Goal: Check status: Check status

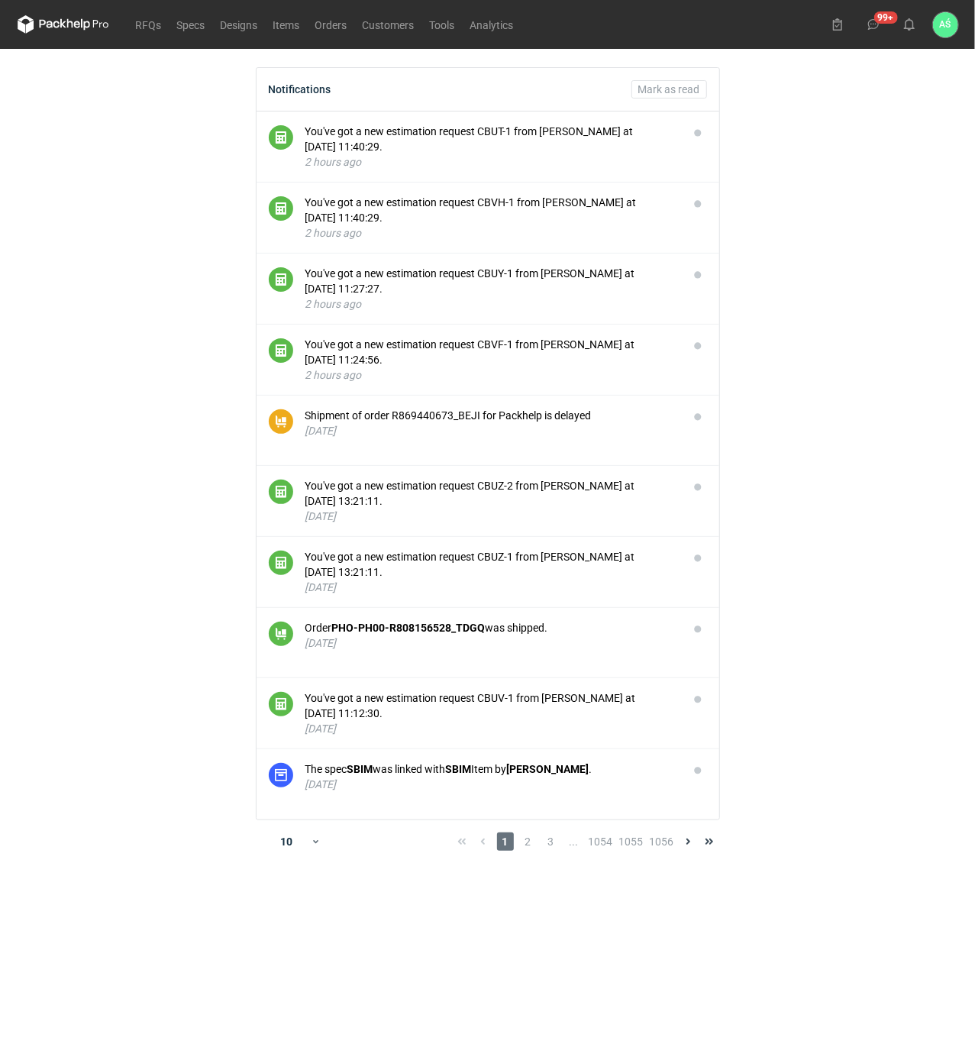
click at [812, 220] on main "Notifications Mark as read You've got a new estimation request CBUT-1 from Klau…" at bounding box center [487, 553] width 953 height 1008
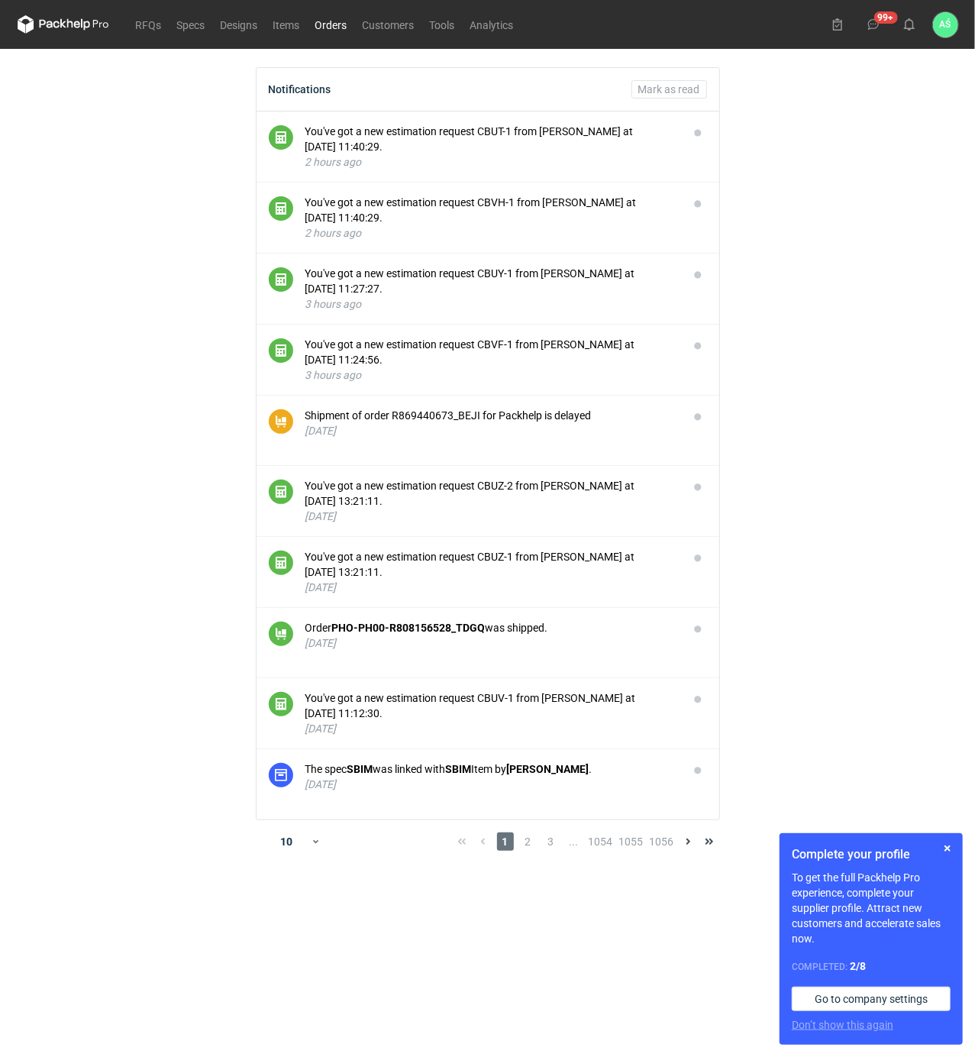
click at [344, 29] on link "Orders" at bounding box center [331, 24] width 47 height 18
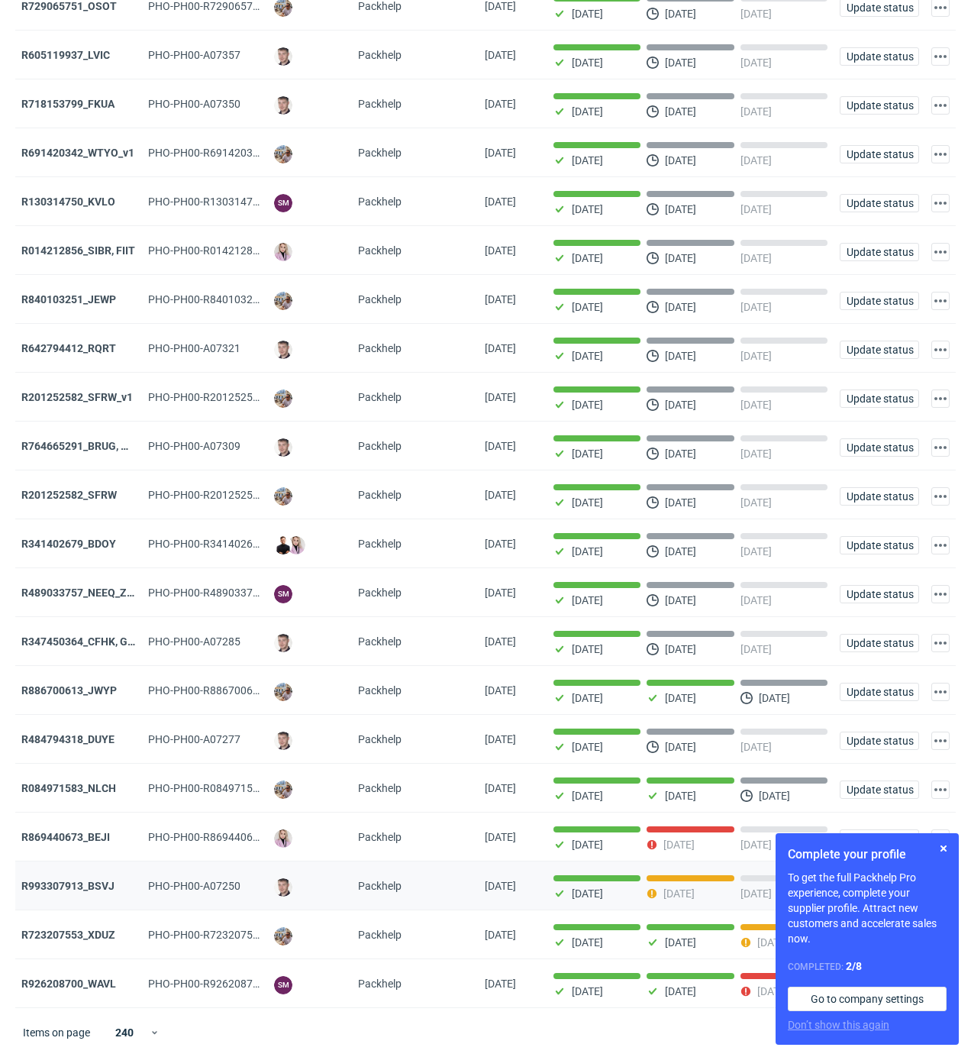
scroll to position [174, 0]
click at [83, 837] on strong "R869440673_BEJI" at bounding box center [65, 837] width 89 height 12
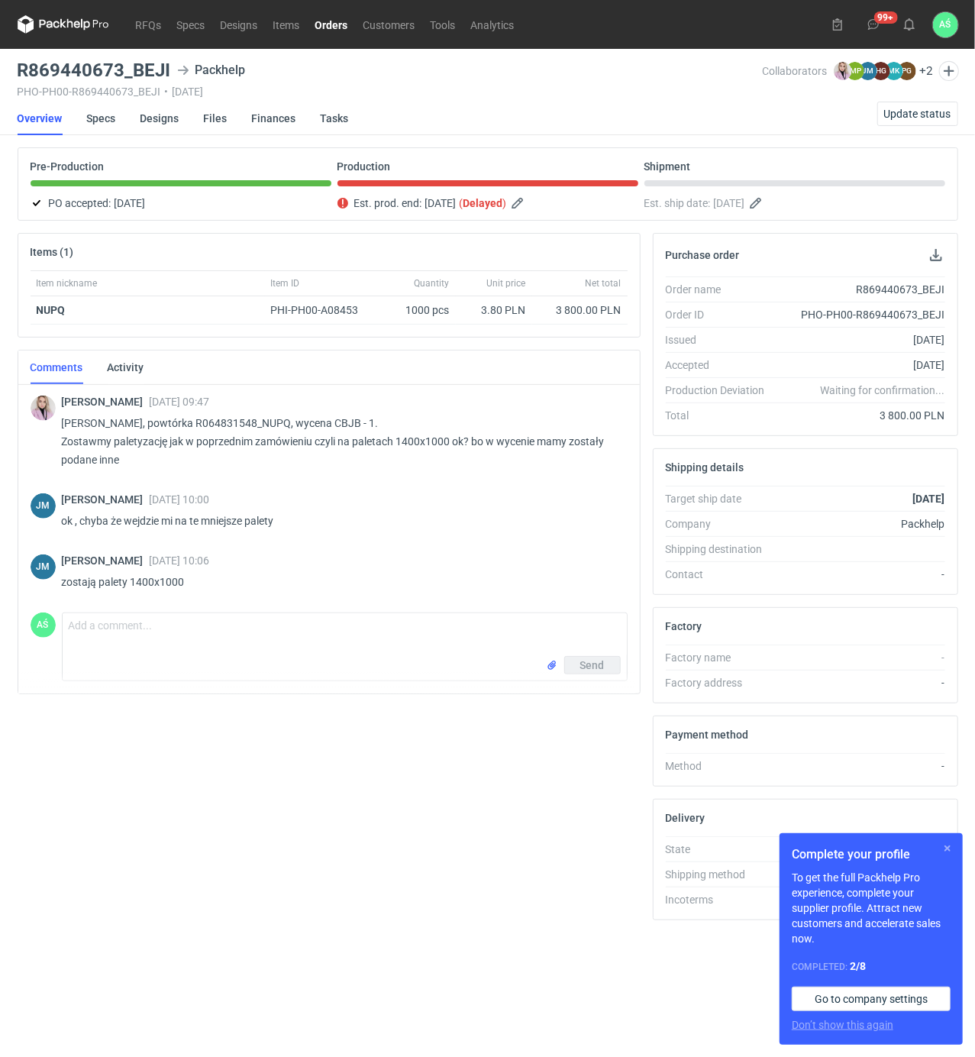
click at [945, 847] on button "button" at bounding box center [947, 848] width 18 height 18
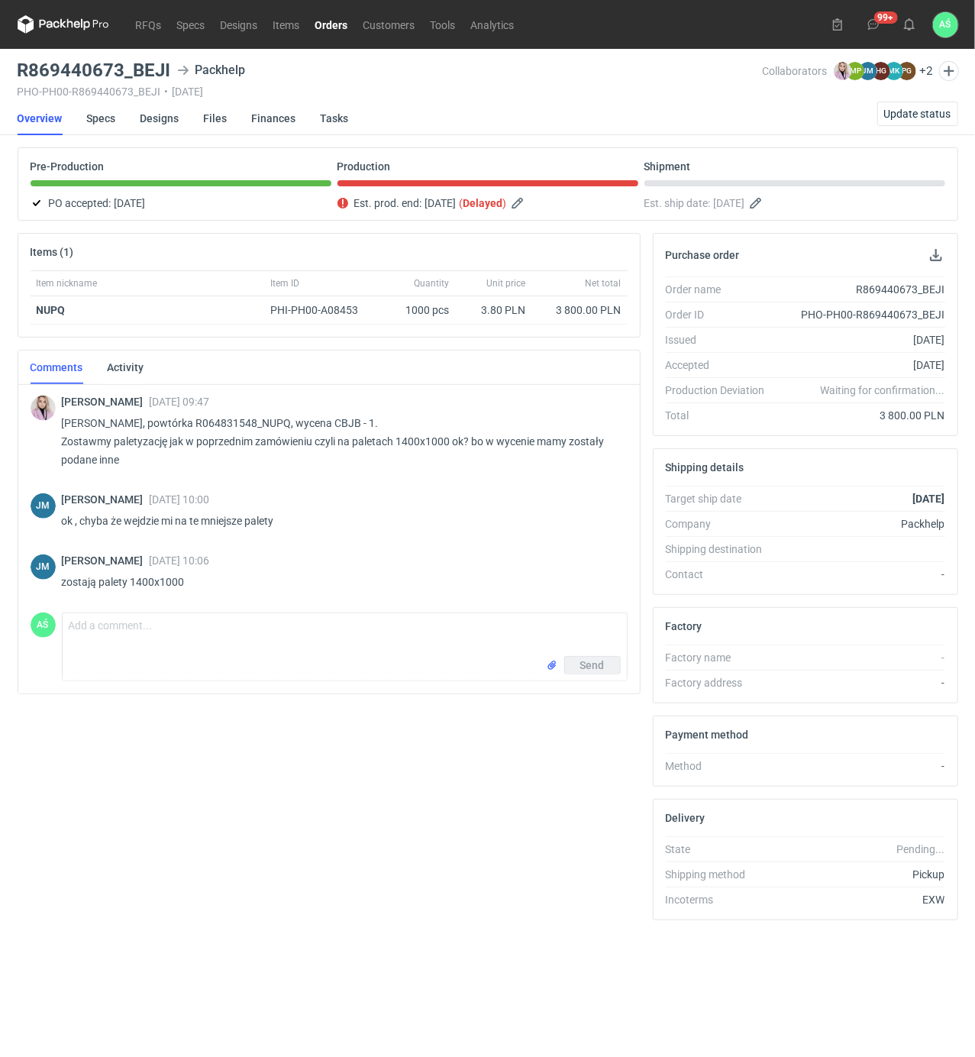
click at [303, 431] on p "[PERSON_NAME], powtórka R064831548_NUPQ, wycena CBJB - 1. Zostawmy paletyzację …" at bounding box center [339, 441] width 554 height 55
click at [245, 457] on p "[PERSON_NAME], powtórka R064831548_NUPQ, wycena CBJB - 1. Zostawmy paletyzację …" at bounding box center [339, 441] width 554 height 55
click at [319, 428] on p "[PERSON_NAME], powtórka R064831548_NUPQ, wycena CBJB - 1. Zostawmy paletyzację …" at bounding box center [339, 441] width 554 height 55
click at [153, 24] on link "RFQs" at bounding box center [148, 24] width 41 height 18
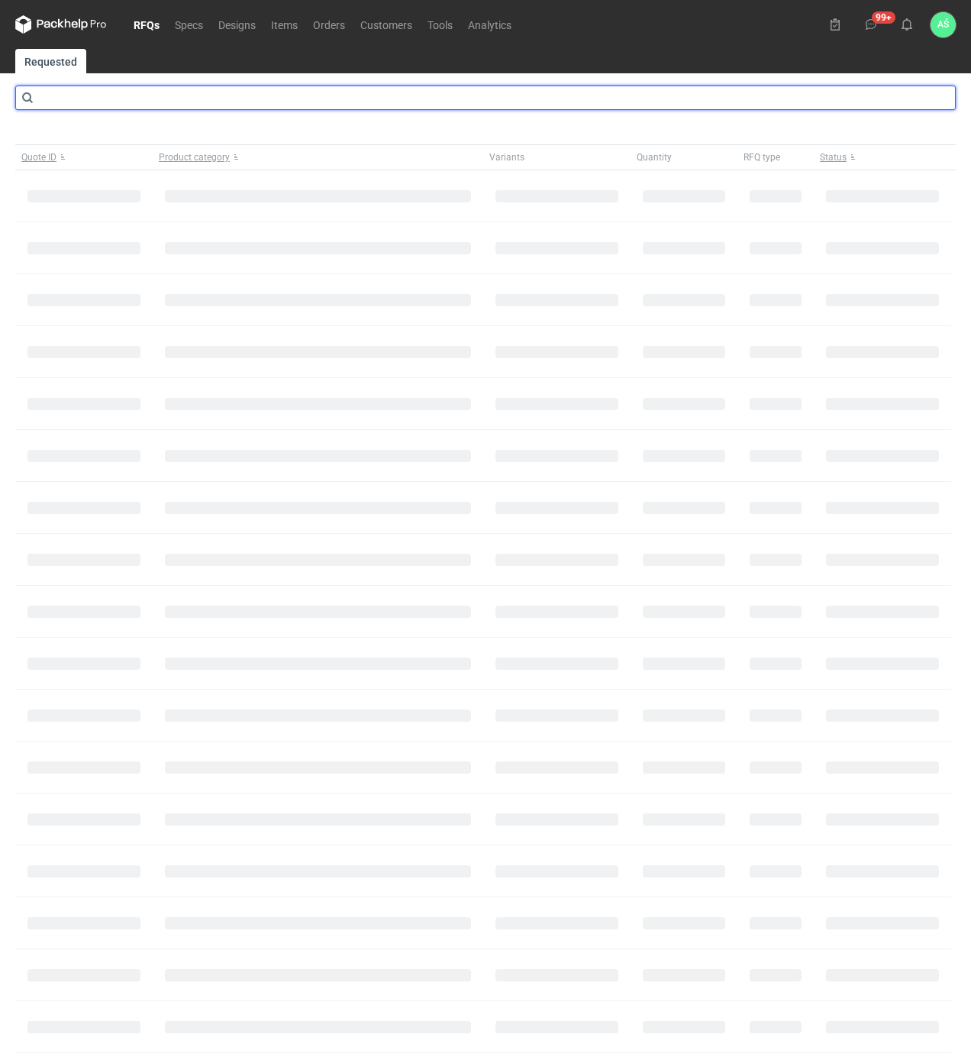
click at [163, 98] on input "text" at bounding box center [485, 98] width 941 height 24
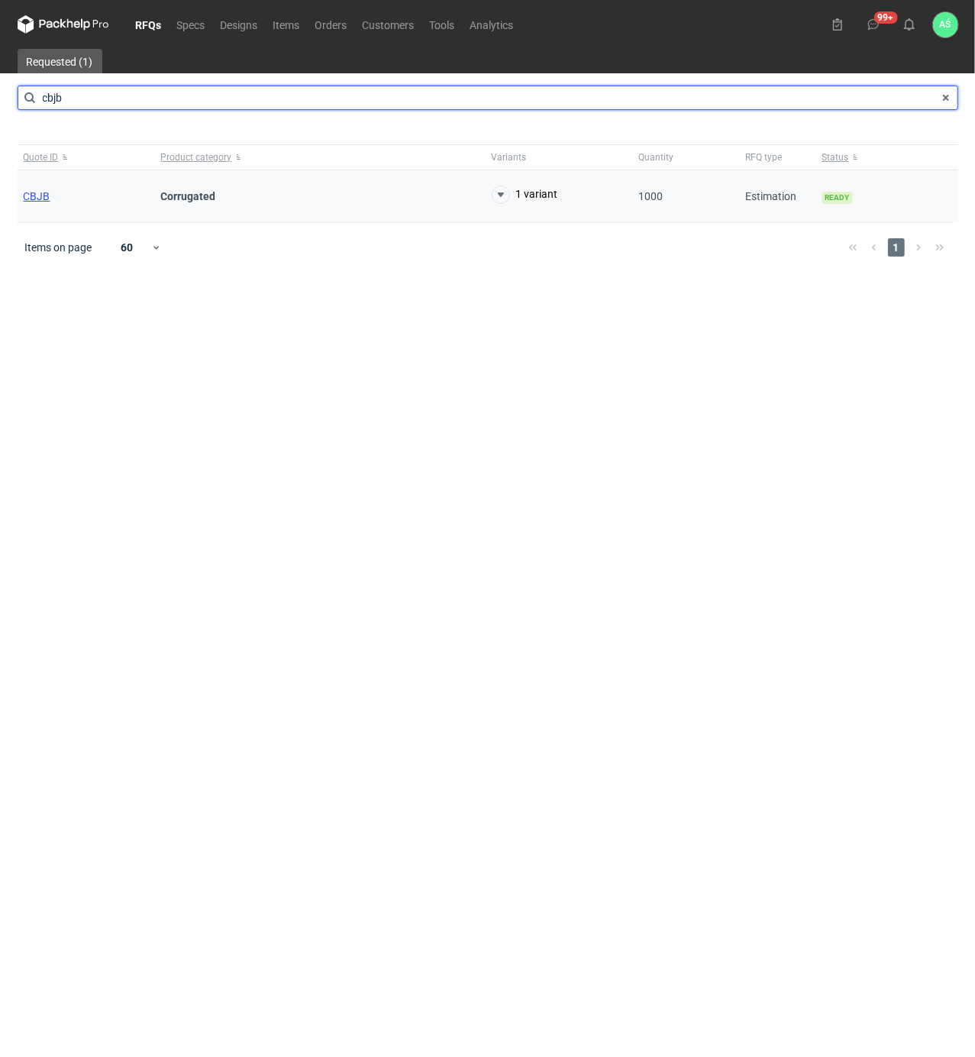
type input "cbjb"
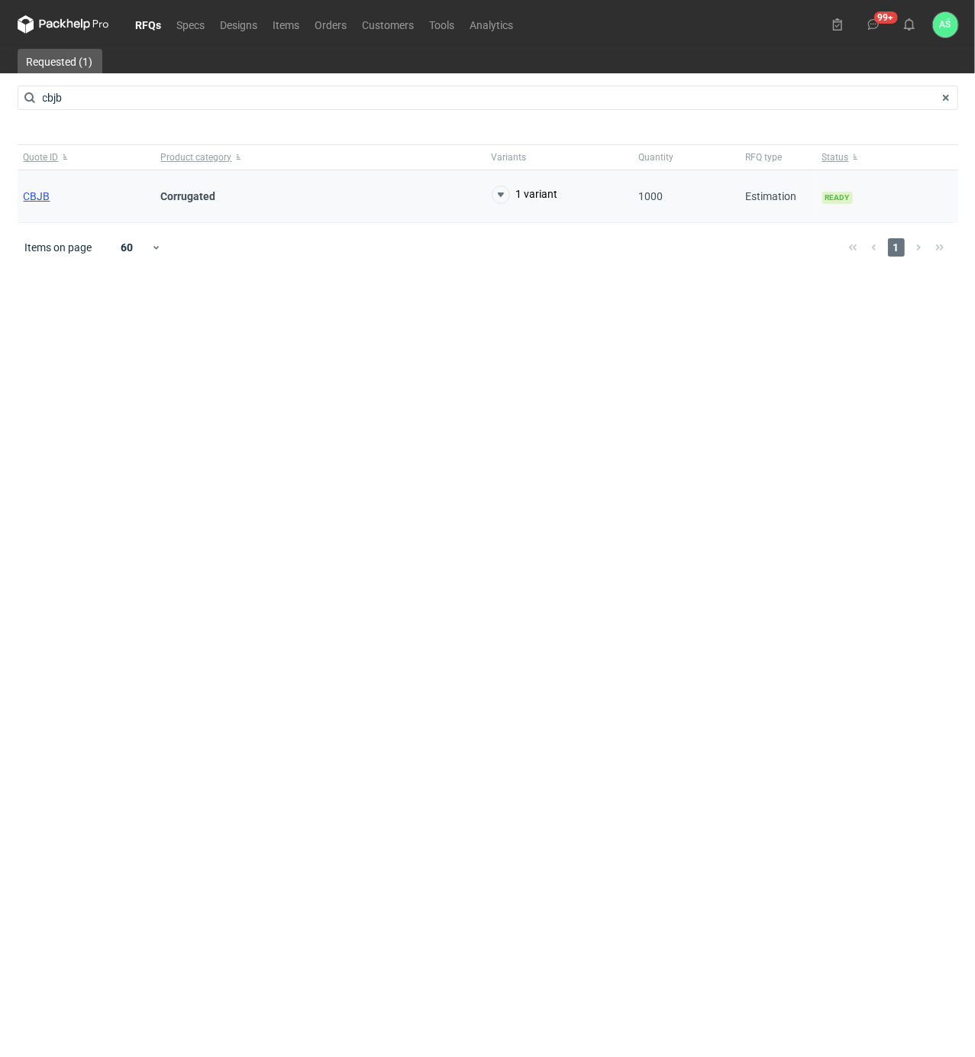
click at [38, 200] on span "CBJB" at bounding box center [37, 196] width 27 height 12
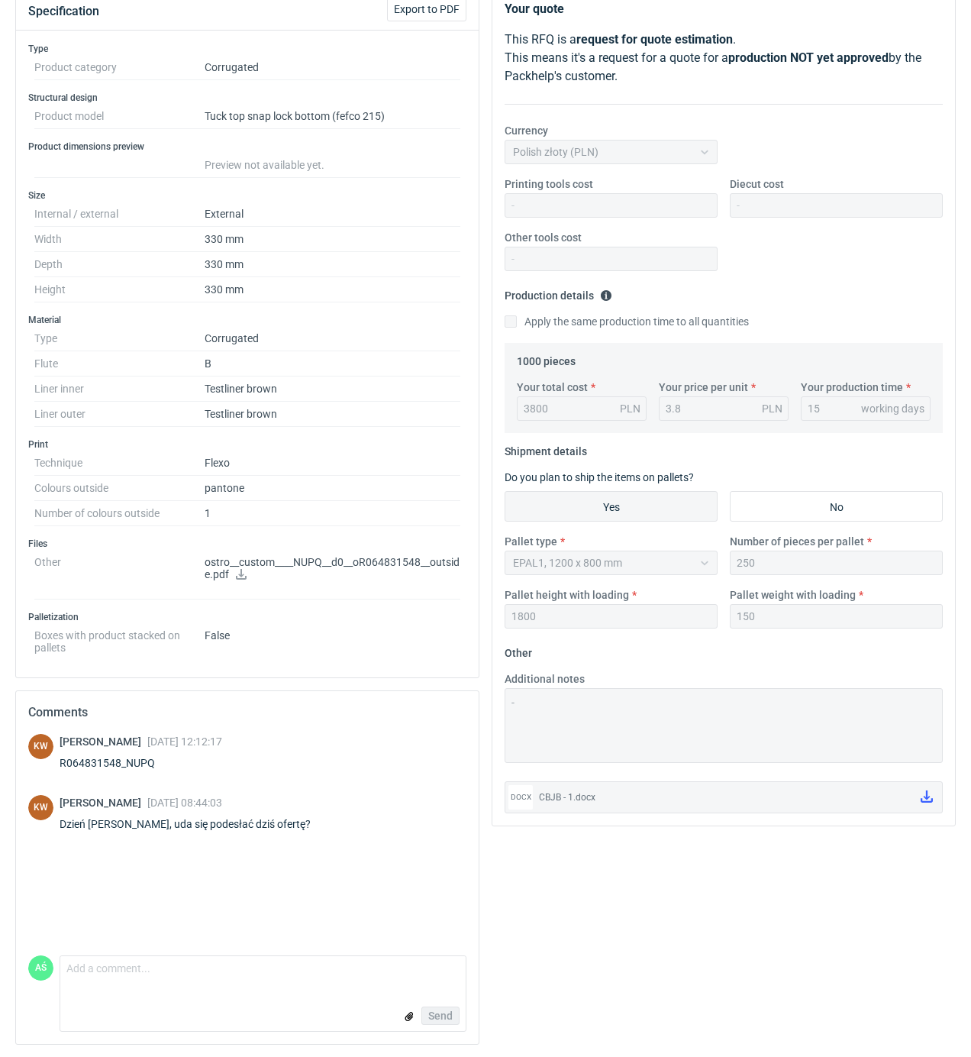
scroll to position [193, 0]
click at [930, 790] on icon at bounding box center [927, 796] width 12 height 12
drag, startPoint x: 154, startPoint y: 756, endPoint x: 123, endPoint y: 760, distance: 31.6
click at [123, 760] on div "R064831548_NUPQ" at bounding box center [141, 762] width 163 height 15
copy div "NUPQ"
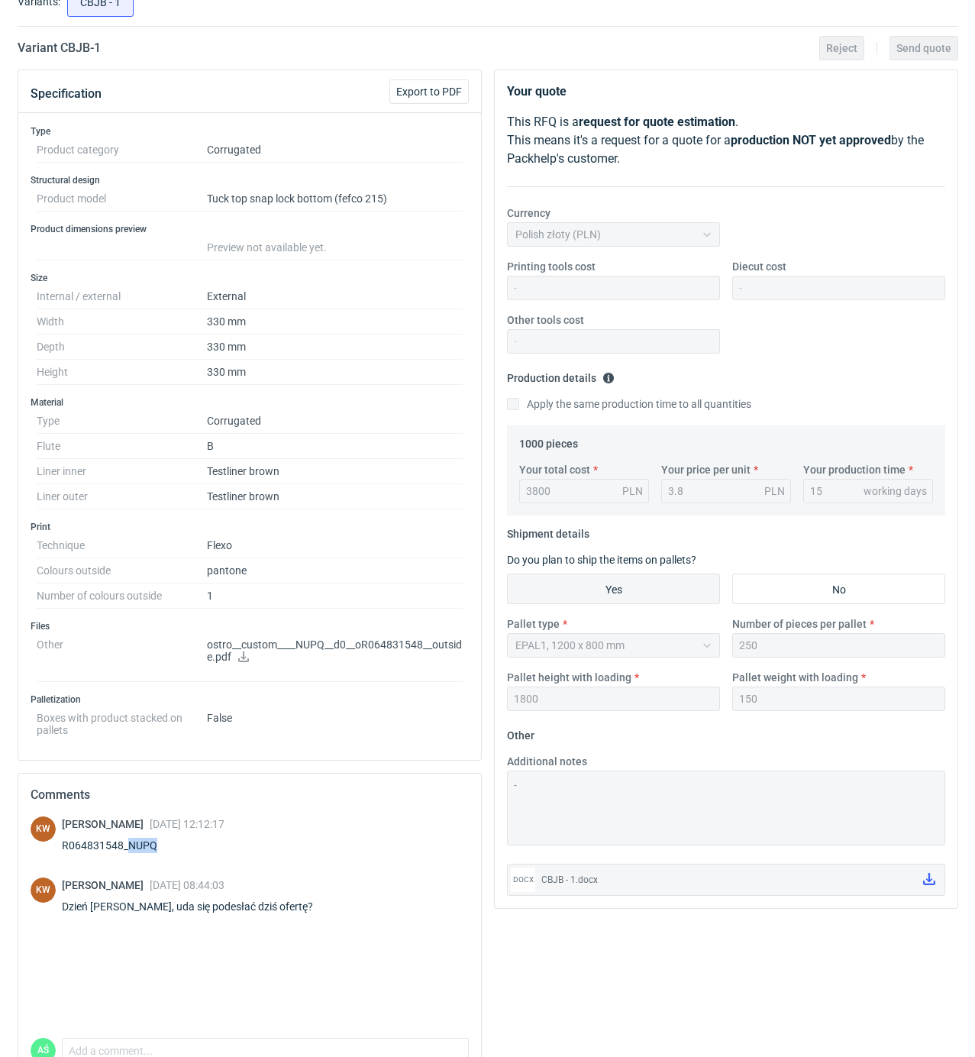
scroll to position [0, 0]
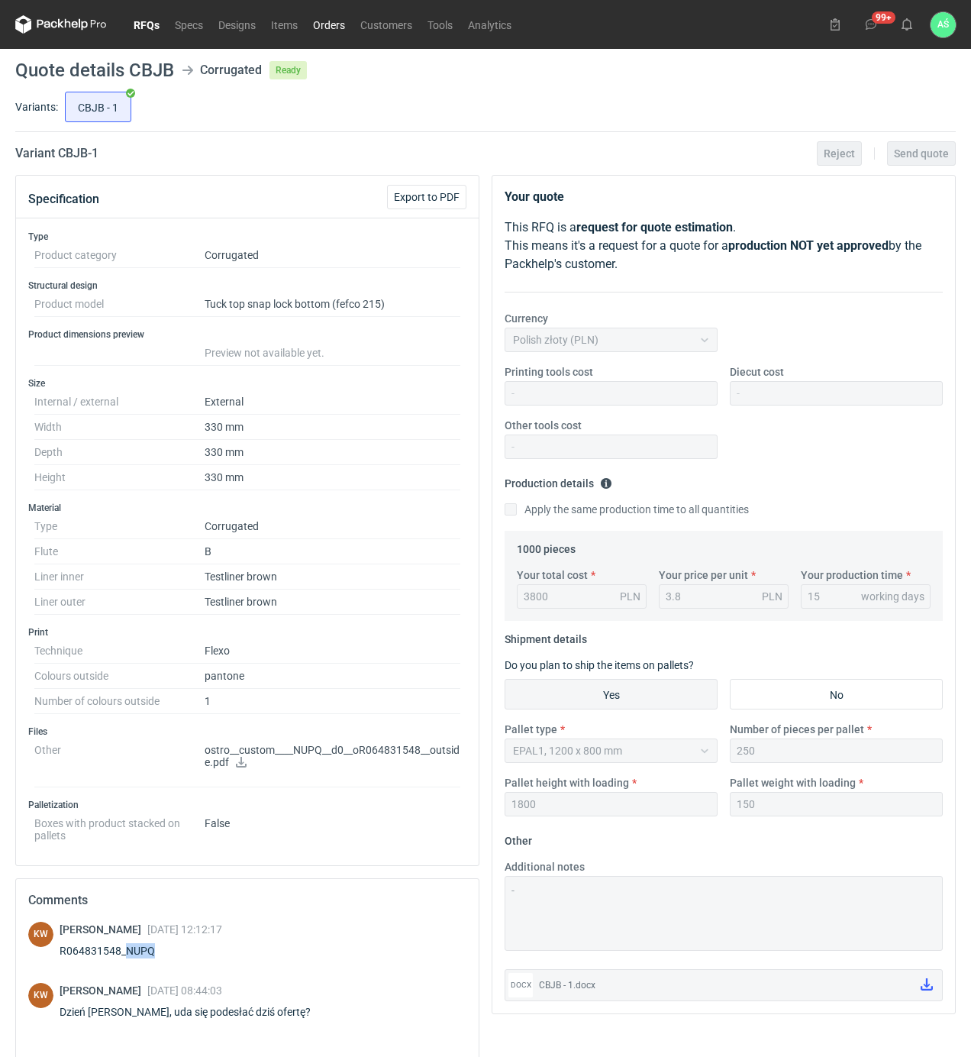
click at [334, 20] on link "Orders" at bounding box center [328, 24] width 47 height 18
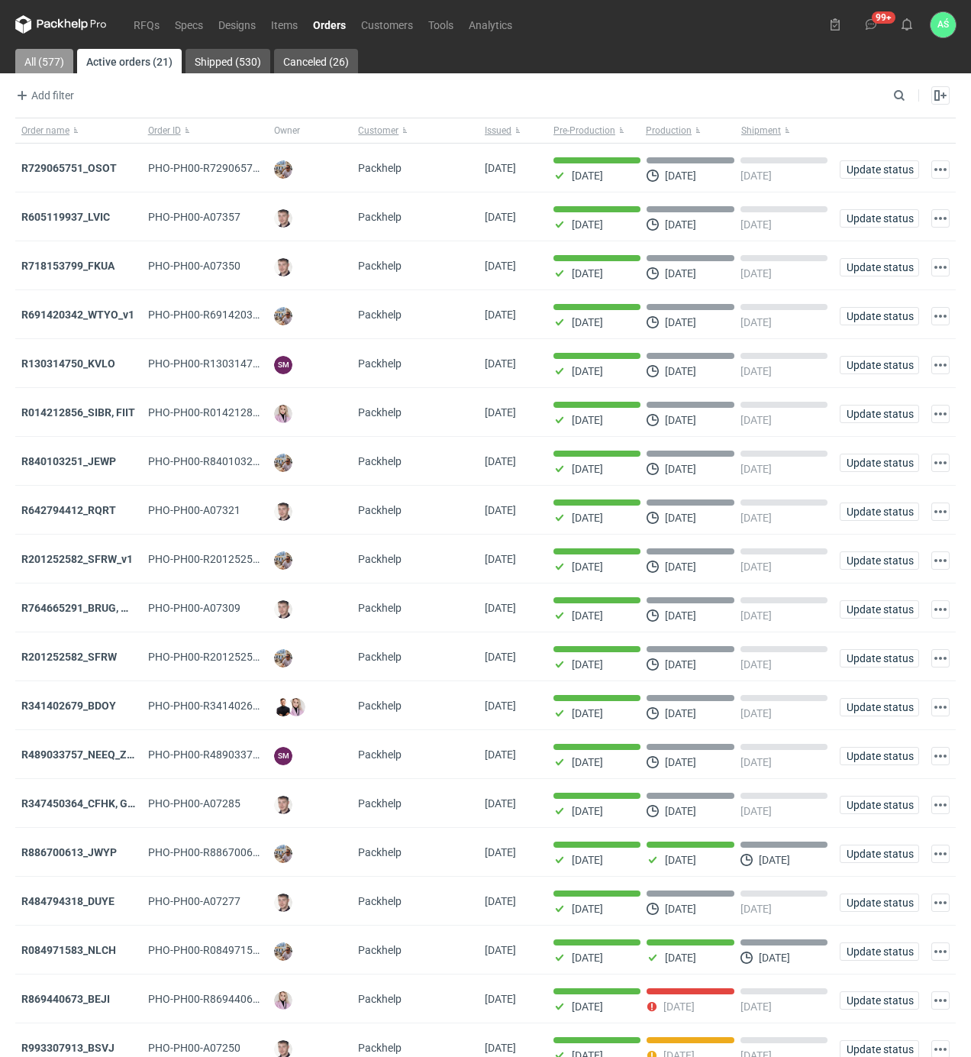
click at [52, 56] on link "All (577)" at bounding box center [44, 61] width 58 height 24
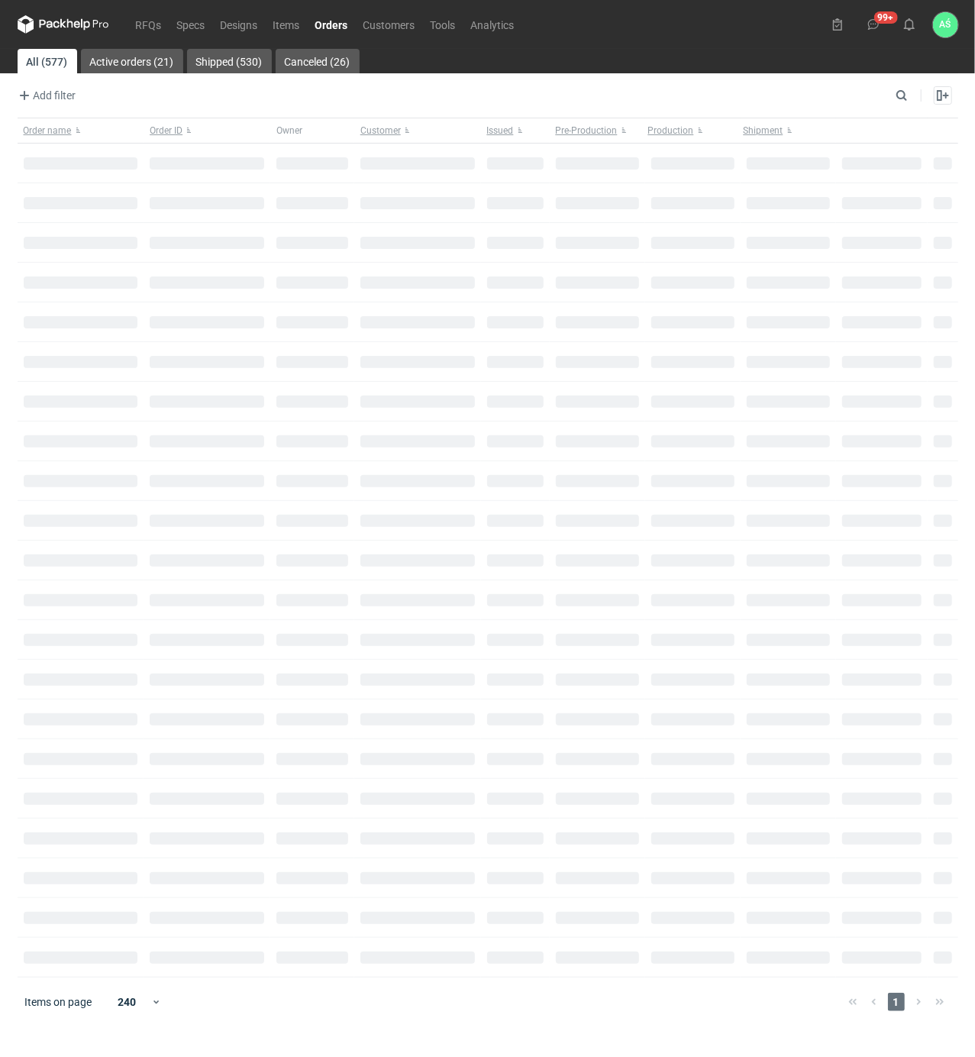
click at [912, 96] on div "Enable all Disable all Order name Order ID Owner Customer Issued Milestone Free…" at bounding box center [935, 95] width 47 height 18
click at [909, 95] on div "Add filter Owner first name Owner last name Issued Customer Search Enable all D…" at bounding box center [488, 102] width 941 height 32
click at [905, 95] on input "Search" at bounding box center [835, 95] width 151 height 18
click at [789, 99] on input "Search" at bounding box center [835, 95] width 151 height 18
paste input "NUPQ"
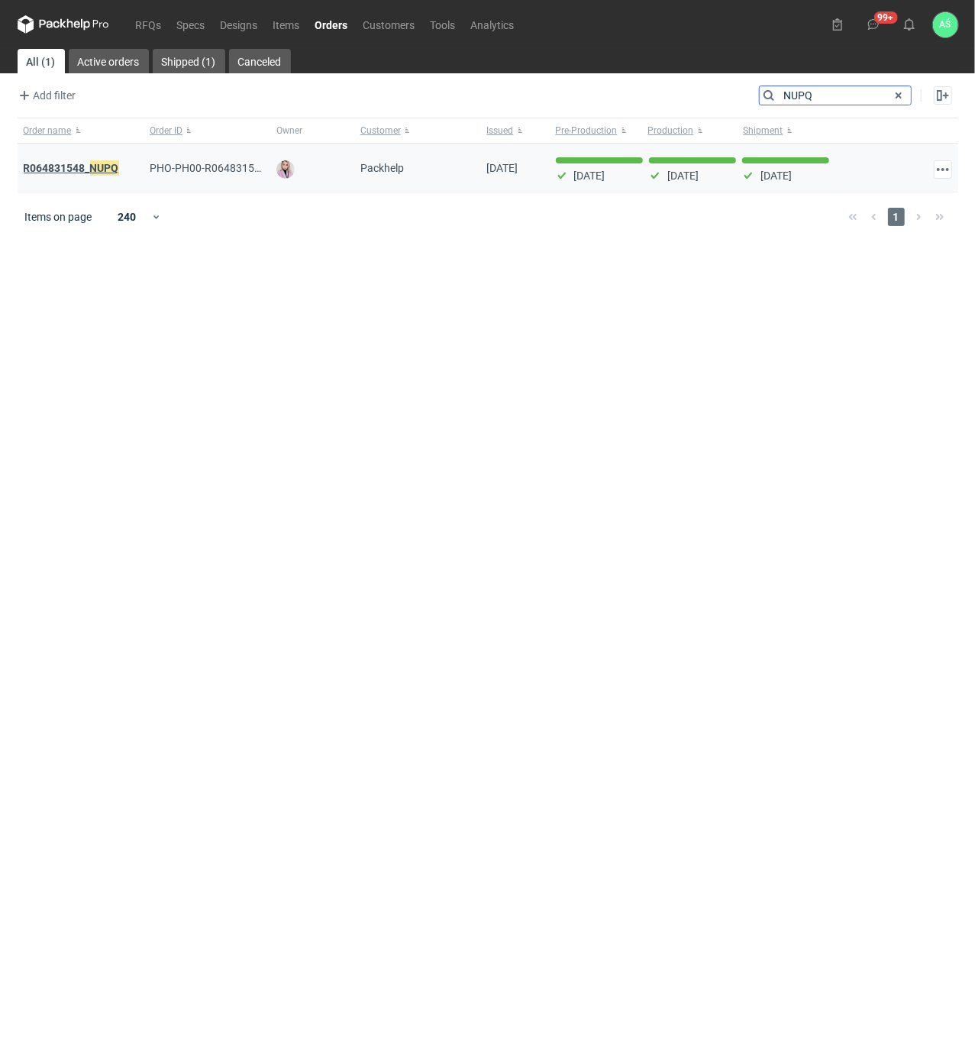
type input "NUPQ"
click at [92, 168] on em "NUPQ" at bounding box center [104, 168] width 29 height 17
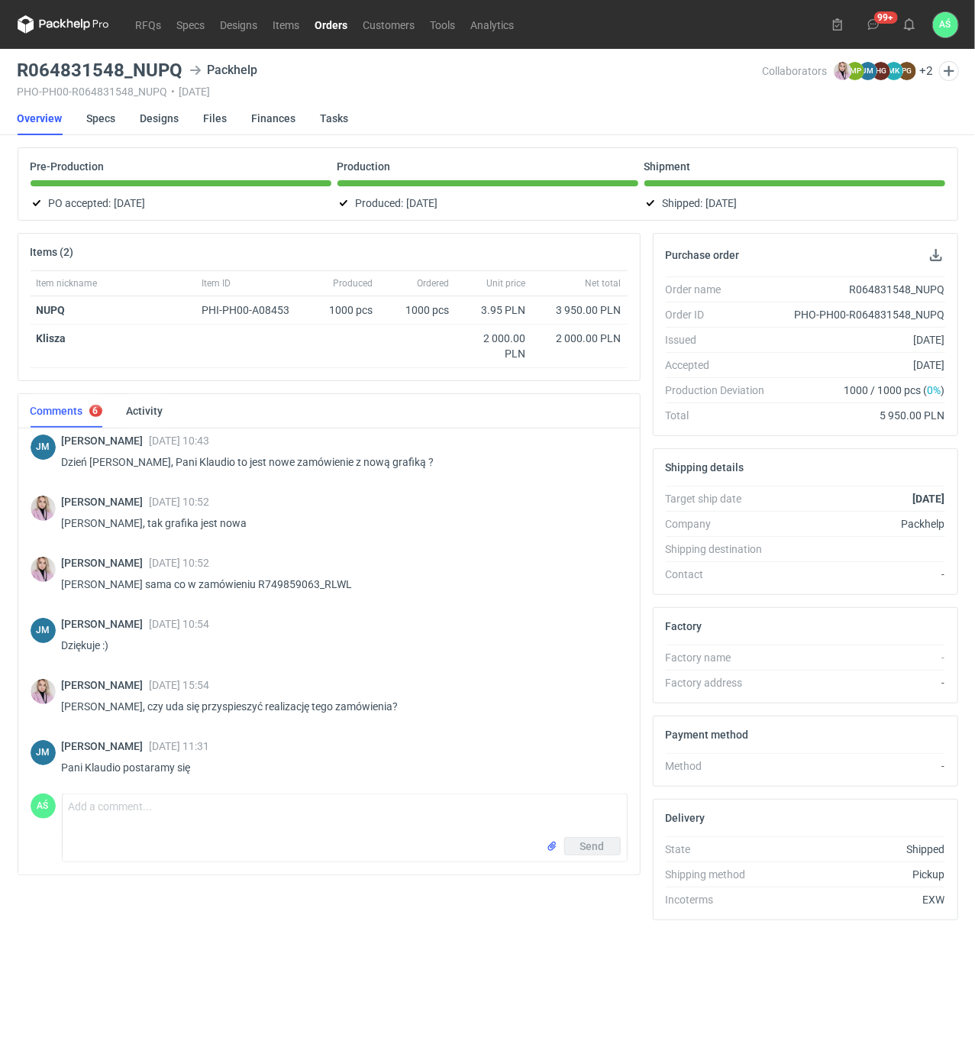
scroll to position [21, 0]
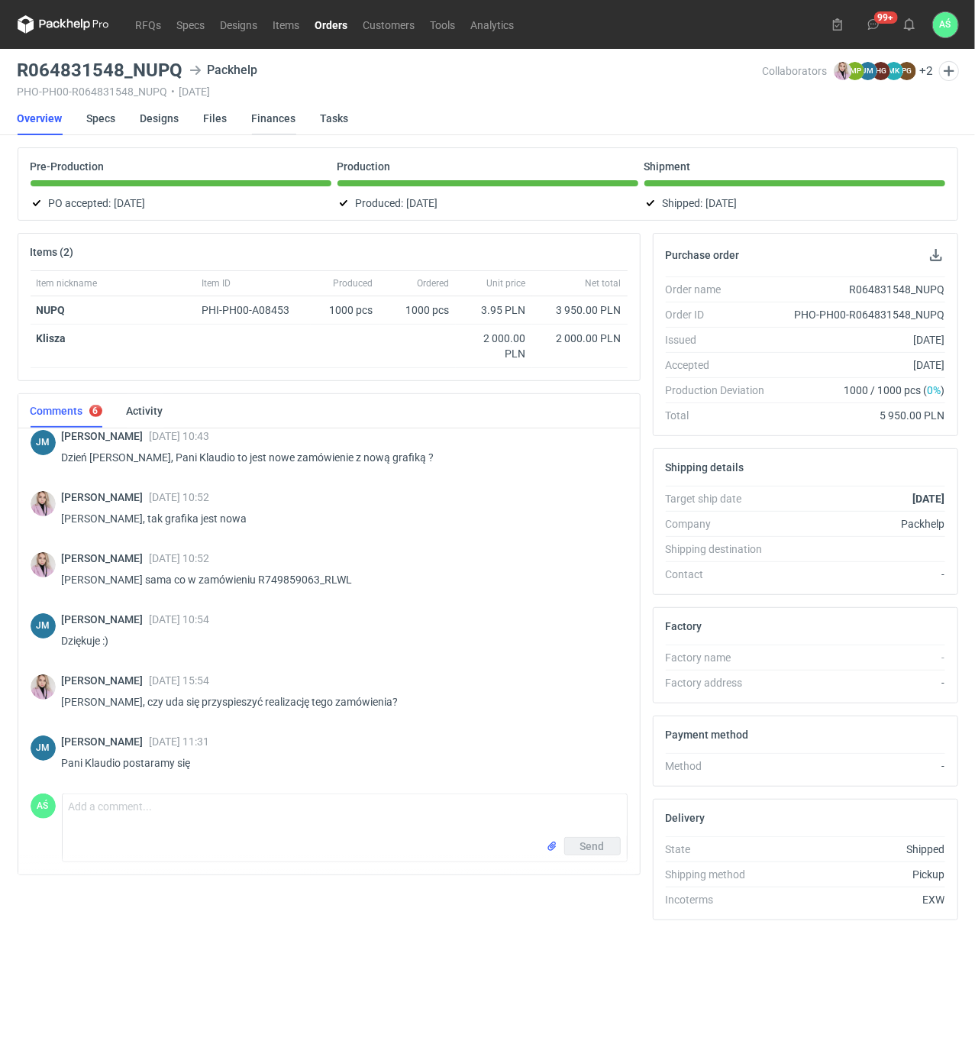
click at [288, 119] on link "Finances" at bounding box center [274, 119] width 44 height 34
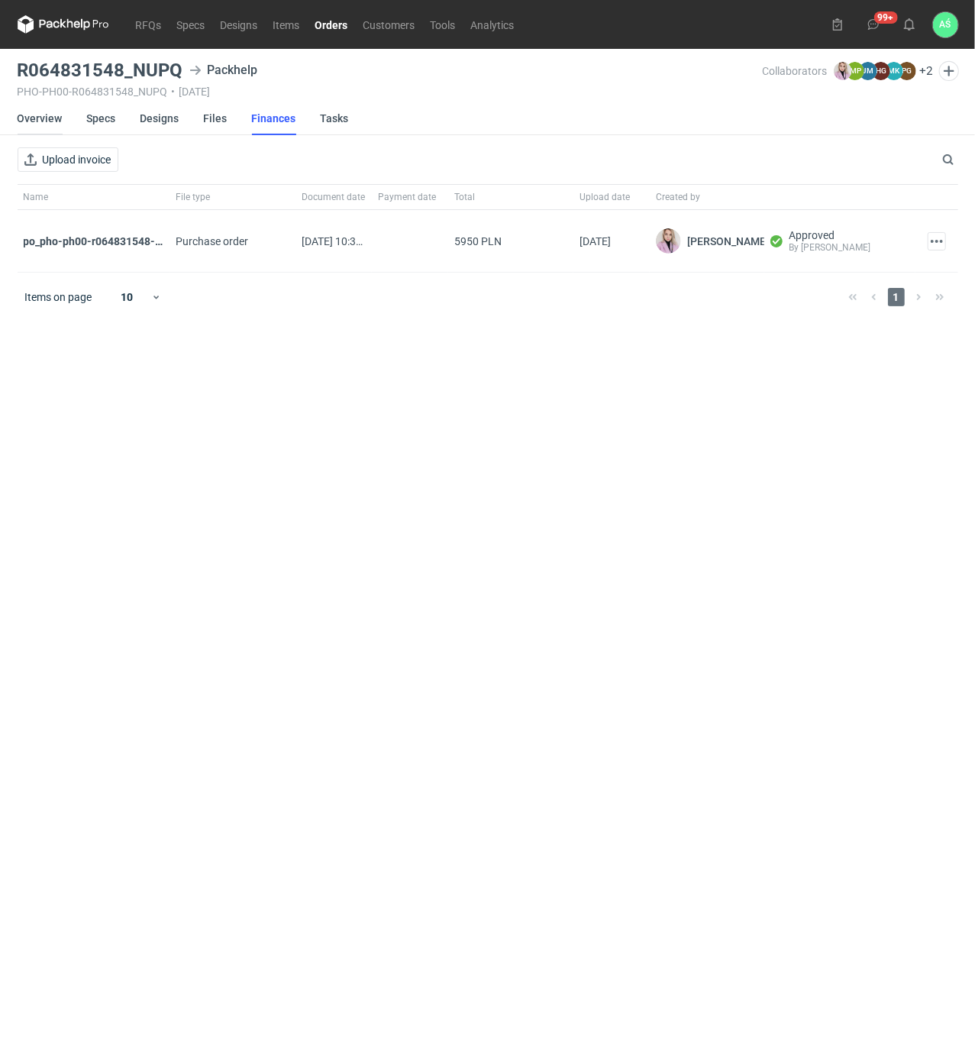
click at [47, 120] on link "Overview" at bounding box center [40, 119] width 45 height 34
